Goal: Transaction & Acquisition: Purchase product/service

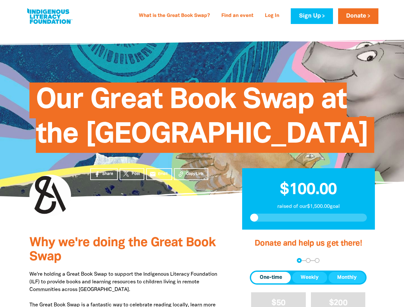
click at [202, 153] on span "Our Great Book Swap at the [GEOGRAPHIC_DATA]" at bounding box center [202, 120] width 332 height 66
click at [191, 177] on span "Copy Link" at bounding box center [195, 174] width 18 height 6
click at [259, 263] on div "arrow_back Back Step 1 Step 2 Step 3" at bounding box center [308, 260] width 117 height 5
click at [299, 261] on div "Navigate to step 1 of 3 to enter your donation amount" at bounding box center [300, 261] width 2 height 2
click at [271, 283] on span "Donation frequency" at bounding box center [271, 278] width 40 height 12
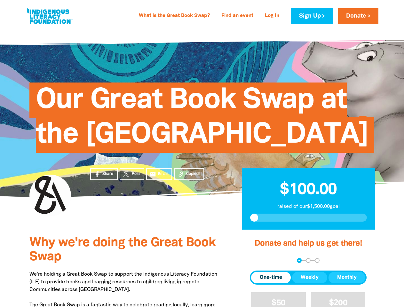
click at [310, 283] on button "Weekly" at bounding box center [309, 278] width 35 height 12
click at [347, 283] on button "Monthly" at bounding box center [347, 278] width 37 height 12
